Goal: Find specific page/section: Find specific page/section

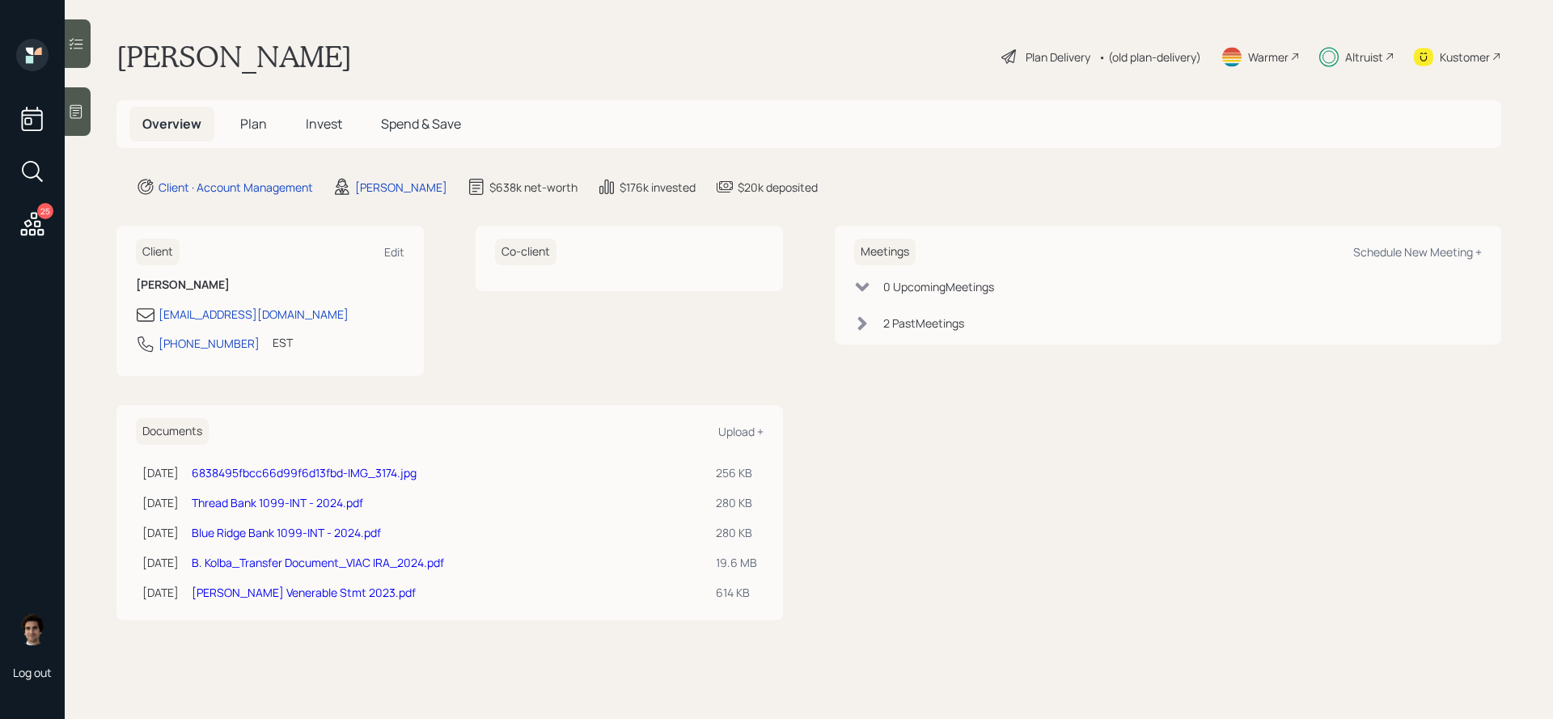
click at [241, 125] on span "Plan" at bounding box center [253, 124] width 27 height 18
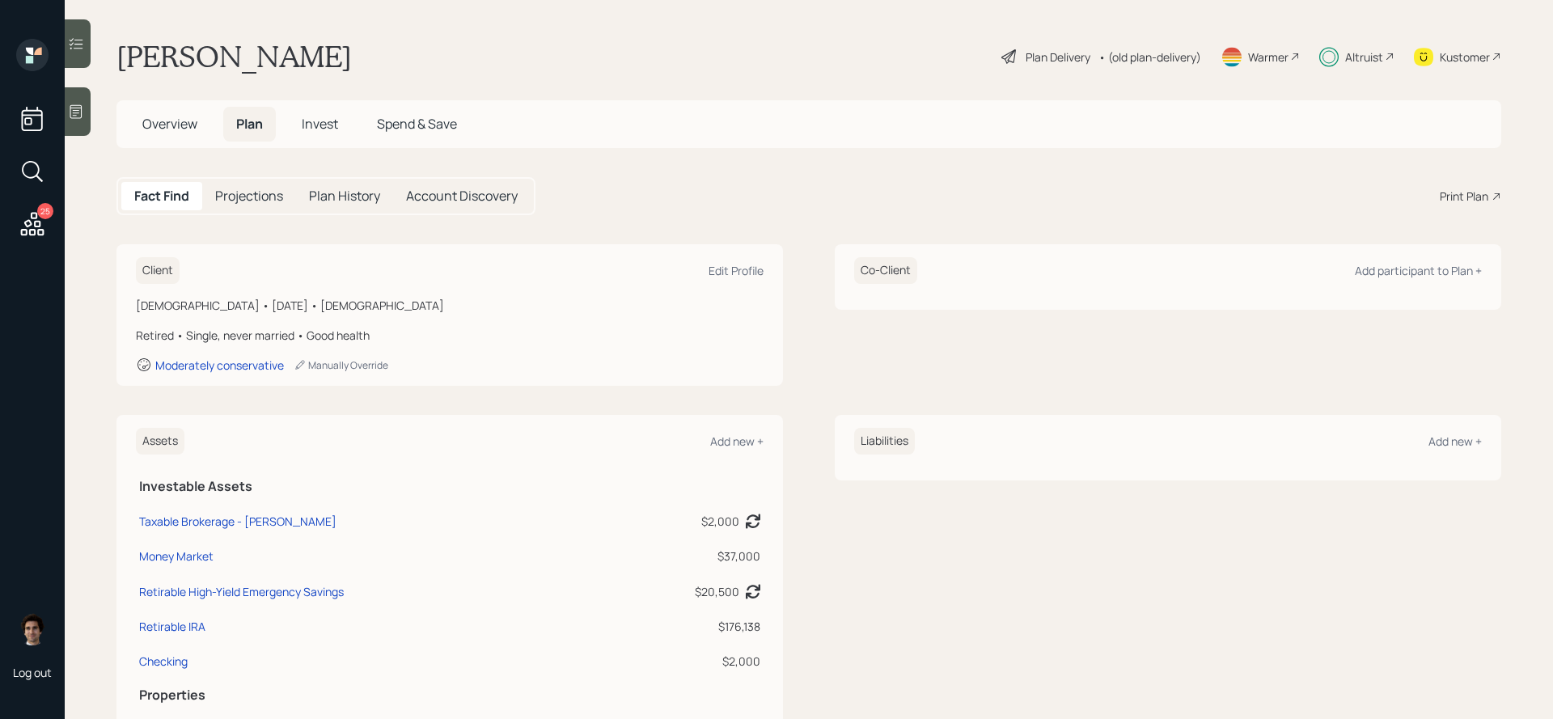
click at [445, 125] on span "Spend & Save" at bounding box center [417, 124] width 80 height 18
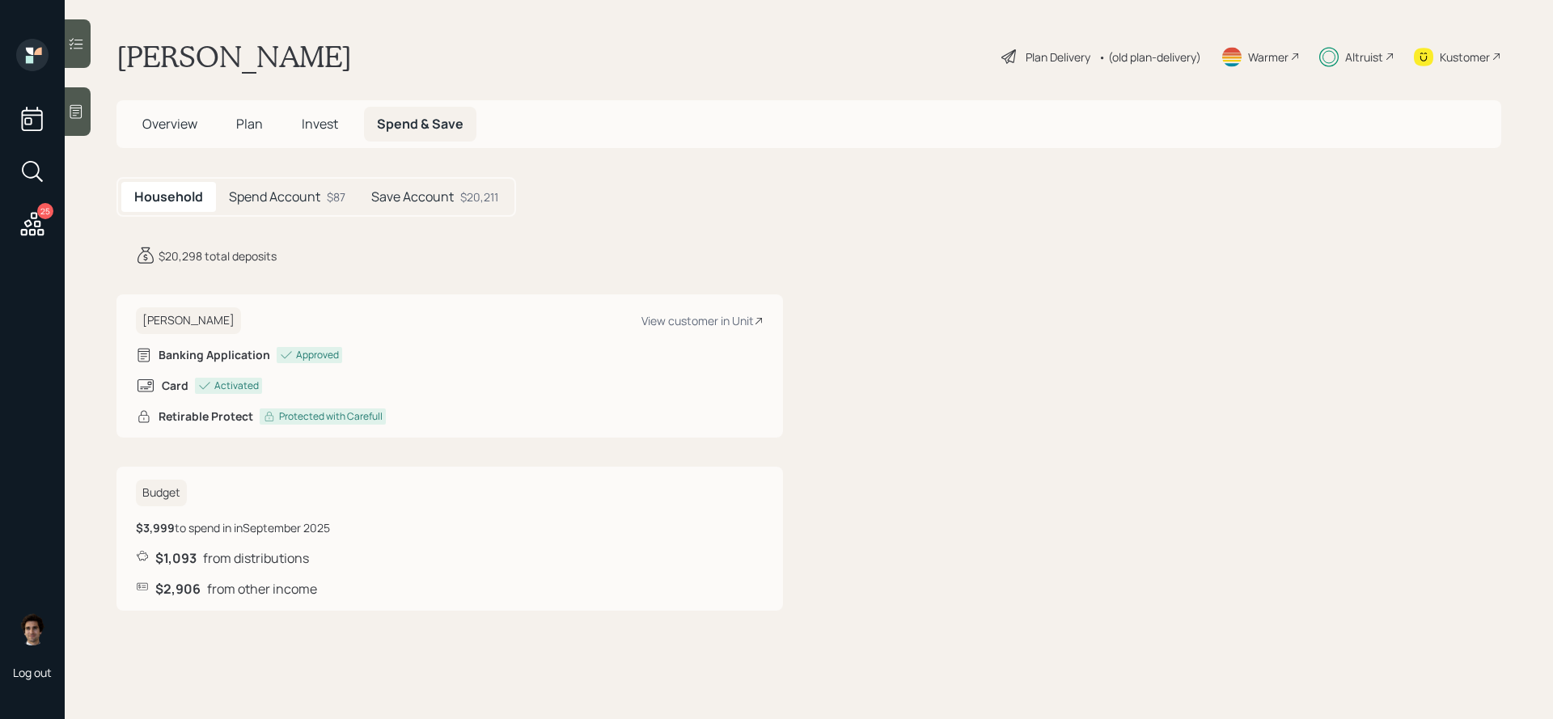
click at [162, 119] on span "Overview" at bounding box center [169, 124] width 55 height 18
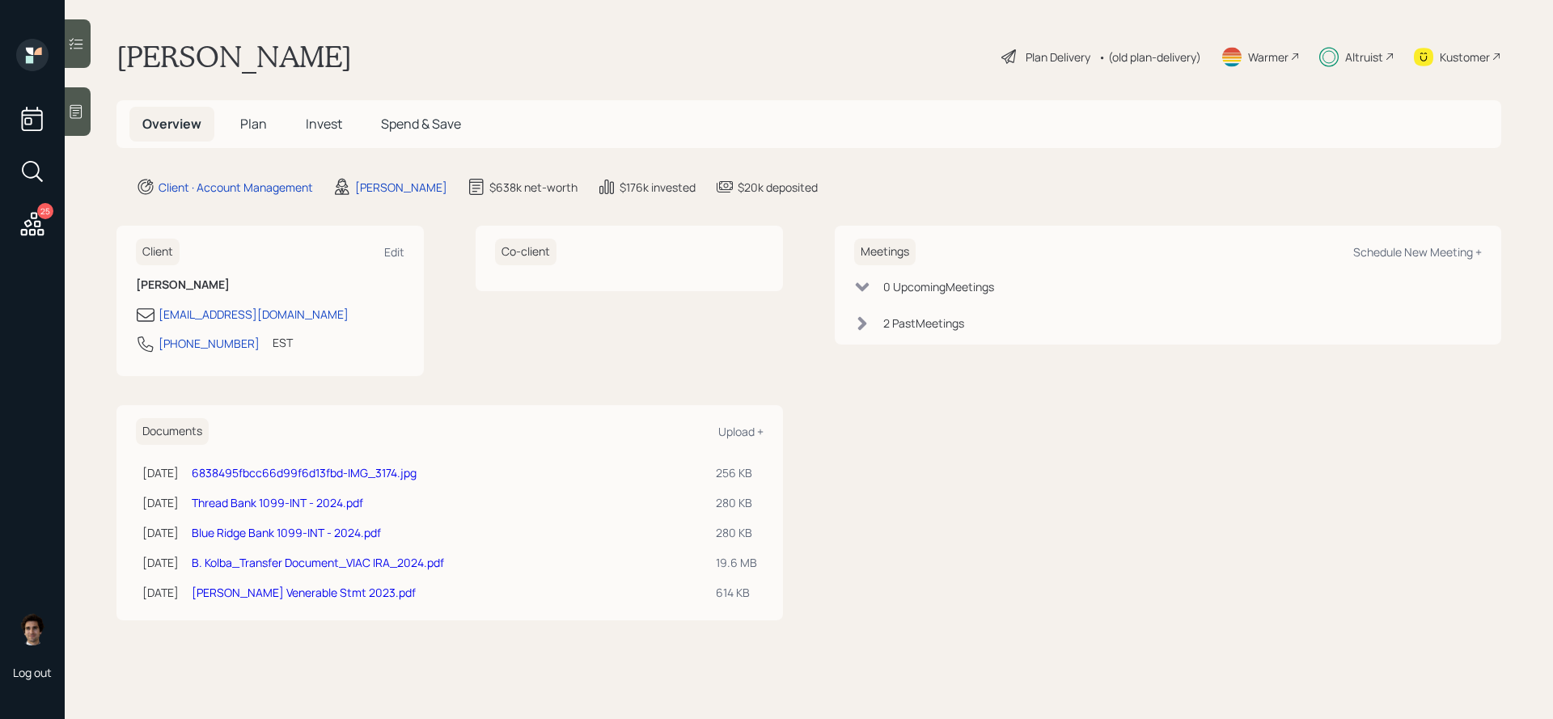
click at [386, 121] on span "Spend & Save" at bounding box center [421, 124] width 80 height 18
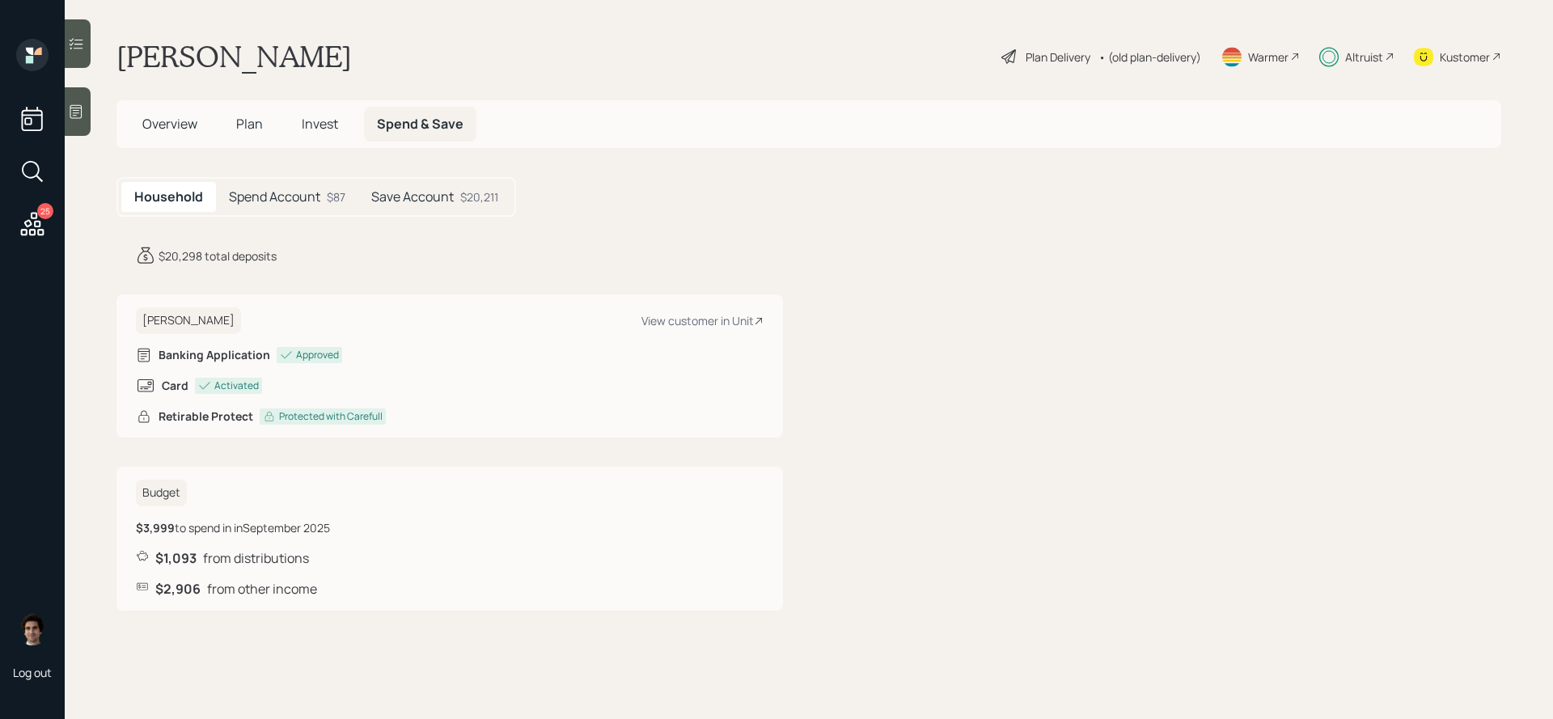
click at [430, 173] on main "[PERSON_NAME] Plan Delivery • (old plan-delivery) Warmer Altruist Kustomer Over…" at bounding box center [809, 359] width 1489 height 719
click at [428, 193] on h5 "Save Account" at bounding box center [412, 196] width 83 height 15
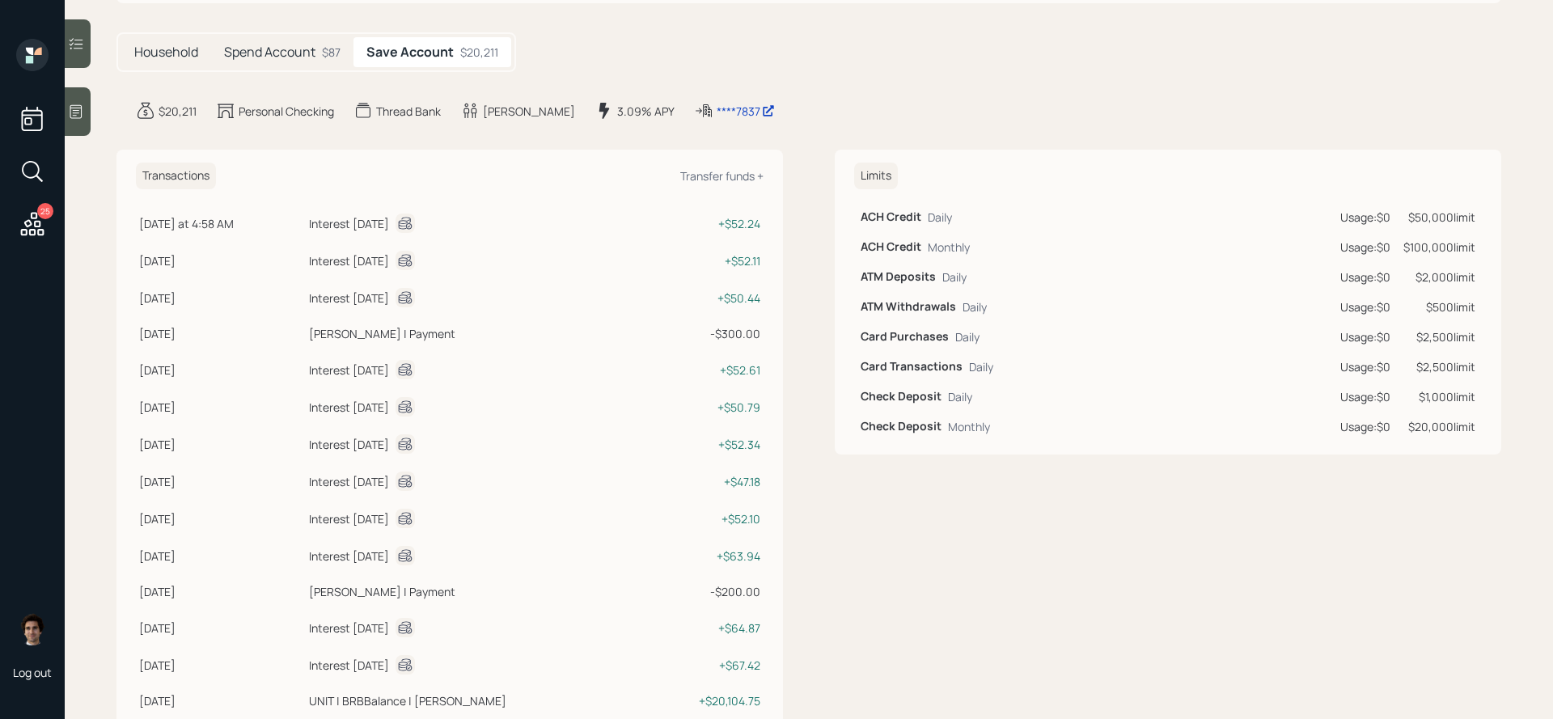
scroll to position [193, 0]
